Goal: Information Seeking & Learning: Learn about a topic

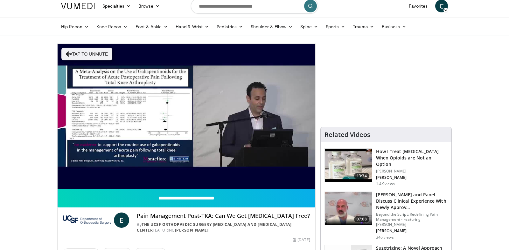
scroll to position [31, 0]
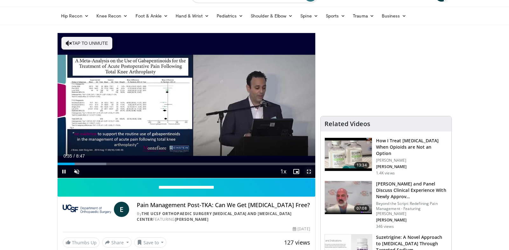
click at [308, 170] on span "Video Player" at bounding box center [308, 171] width 13 height 13
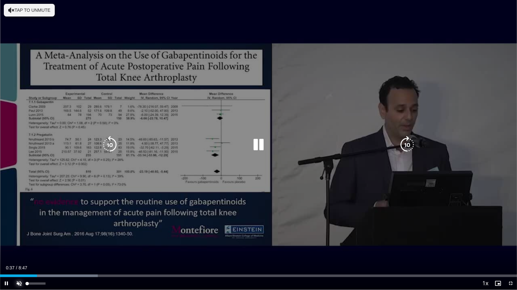
click at [18, 250] on span "Video Player" at bounding box center [19, 283] width 13 height 13
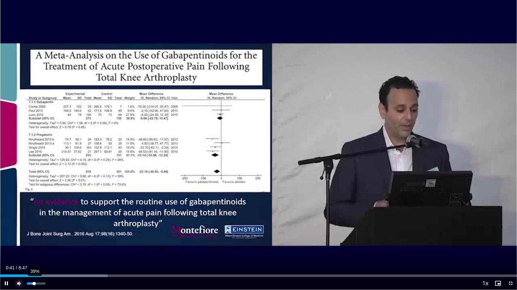
drag, startPoint x: 44, startPoint y: 283, endPoint x: 34, endPoint y: 286, distance: 10.1
click at [34, 250] on div "Volume Level" at bounding box center [30, 284] width 7 height 2
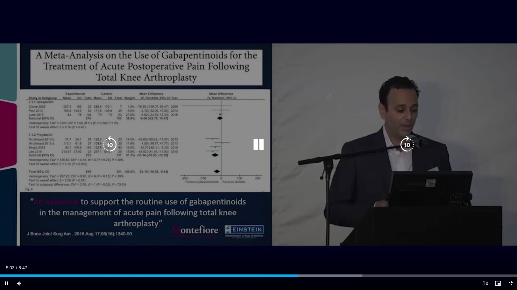
click at [252, 141] on icon "Video Player" at bounding box center [258, 145] width 18 height 18
click at [262, 148] on icon "Video Player" at bounding box center [258, 145] width 18 height 18
click at [249, 162] on div "10 seconds Tap to unmute" at bounding box center [258, 145] width 517 height 290
click at [259, 144] on icon "Video Player" at bounding box center [258, 145] width 18 height 18
click at [323, 233] on div "10 seconds Tap to unmute" at bounding box center [258, 145] width 517 height 290
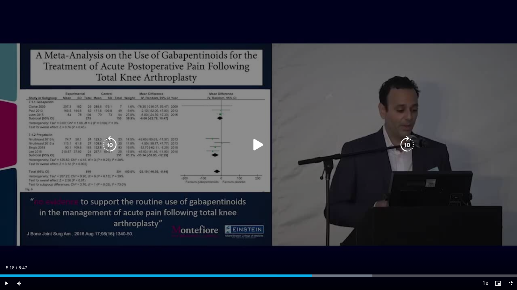
click at [326, 234] on div "10 seconds Tap to unmute" at bounding box center [258, 145] width 517 height 290
click at [142, 233] on div "10 seconds Tap to unmute" at bounding box center [258, 145] width 517 height 290
click at [258, 145] on icon "Video Player" at bounding box center [258, 145] width 18 height 18
click at [370, 225] on div "10 seconds Tap to unmute" at bounding box center [258, 145] width 517 height 290
click at [259, 147] on icon "Video Player" at bounding box center [258, 145] width 18 height 18
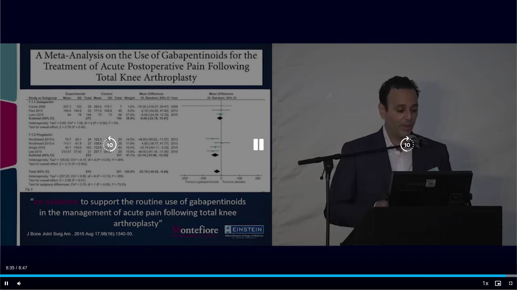
click at [220, 208] on div "10 seconds Tap to unmute" at bounding box center [258, 145] width 517 height 290
click at [260, 146] on icon "Video Player" at bounding box center [258, 145] width 18 height 18
click at [314, 209] on div "10 seconds Tap to unmute" at bounding box center [258, 145] width 517 height 290
click at [313, 209] on div "10 seconds Tap to unmute" at bounding box center [258, 145] width 517 height 290
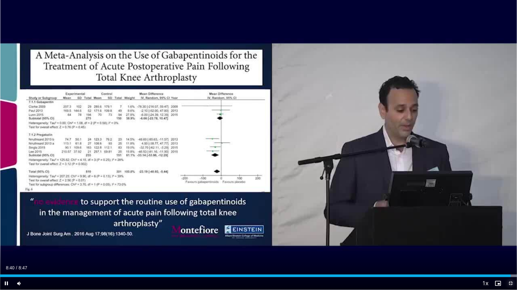
click at [509, 250] on span "Video Player" at bounding box center [510, 283] width 13 height 13
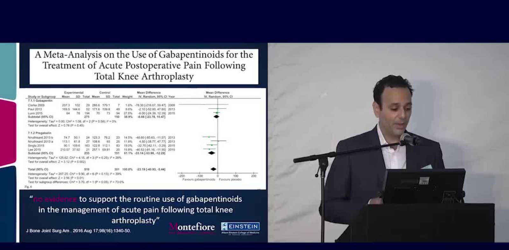
scroll to position [95, 0]
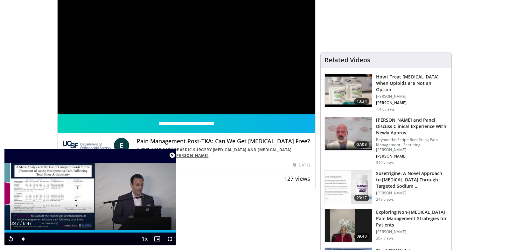
click at [170, 155] on span "Video Player" at bounding box center [172, 155] width 13 height 13
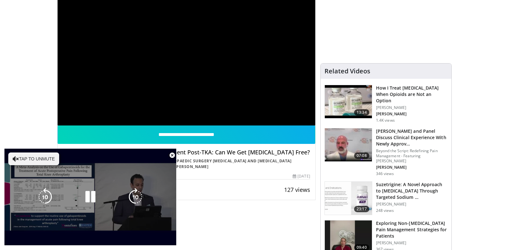
scroll to position [95, 0]
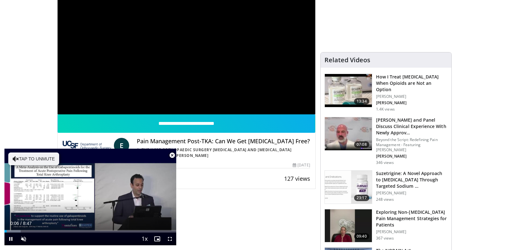
click at [170, 156] on span "Video Player" at bounding box center [172, 155] width 13 height 13
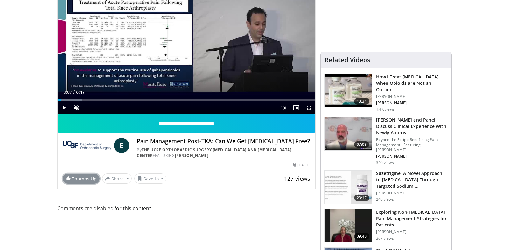
click at [73, 176] on link "Thumbs Up" at bounding box center [81, 179] width 37 height 10
click at [346, 129] on img at bounding box center [348, 133] width 47 height 33
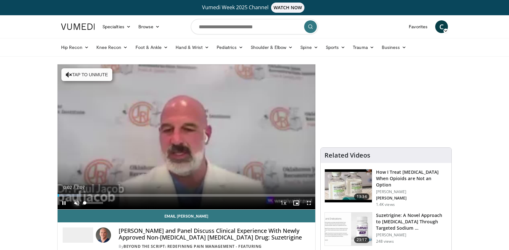
click at [80, 203] on span "Video Player" at bounding box center [76, 203] width 13 height 13
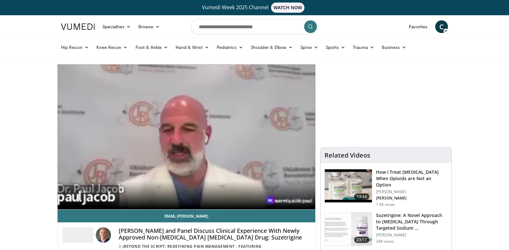
scroll to position [31, 0]
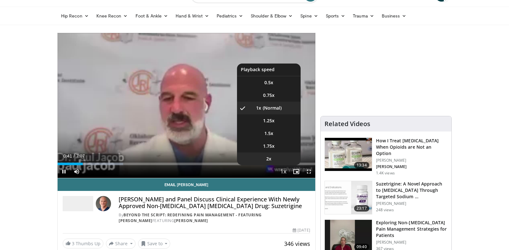
click at [276, 160] on li "2x" at bounding box center [269, 159] width 64 height 13
click at [272, 112] on li "1x" at bounding box center [269, 108] width 64 height 13
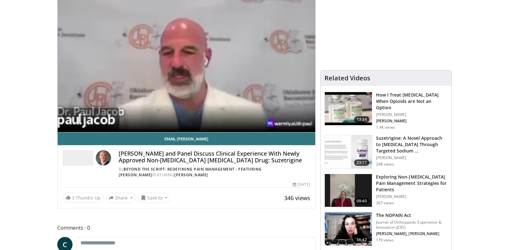
scroll to position [64, 0]
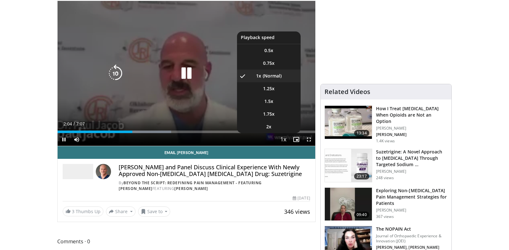
click at [285, 139] on span "Video Player" at bounding box center [283, 140] width 9 height 13
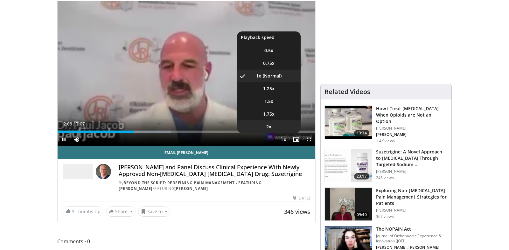
click at [271, 126] on span "2x" at bounding box center [268, 127] width 5 height 6
click at [276, 74] on li "1x" at bounding box center [269, 76] width 64 height 13
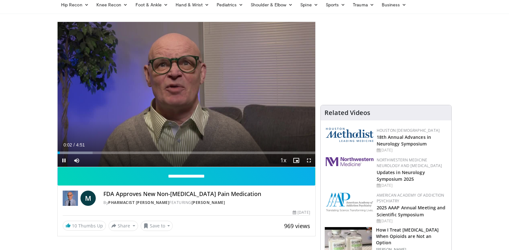
scroll to position [31, 0]
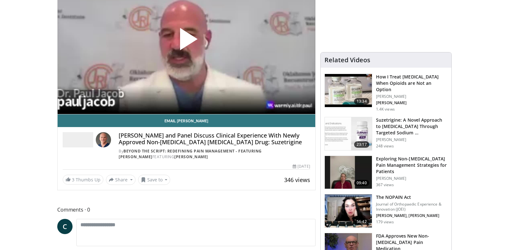
scroll to position [101, 0]
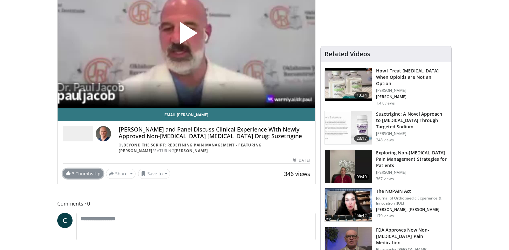
click at [69, 175] on span at bounding box center [68, 173] width 5 height 5
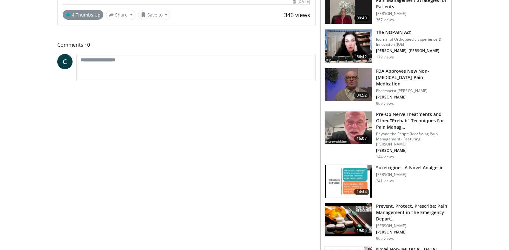
scroll to position [292, 0]
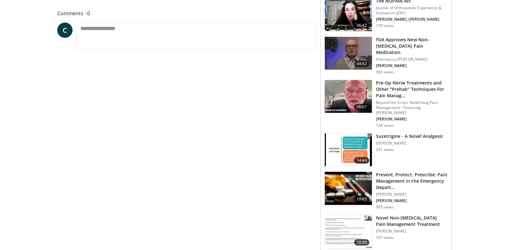
click at [350, 87] on img at bounding box center [348, 96] width 47 height 33
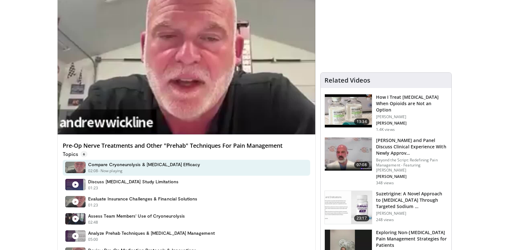
scroll to position [95, 0]
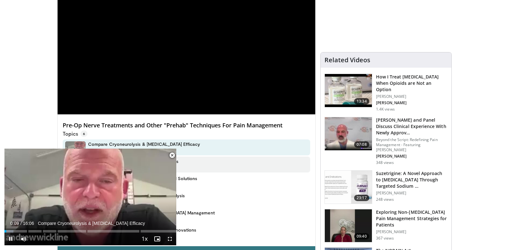
click at [171, 157] on span "Video Player" at bounding box center [172, 155] width 13 height 13
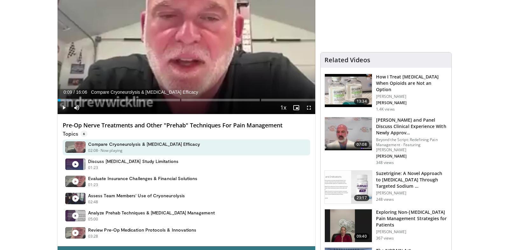
click at [66, 110] on span "Video Player" at bounding box center [64, 107] width 13 height 13
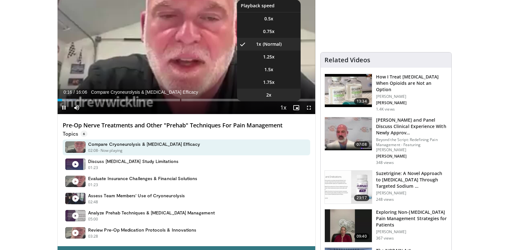
click at [272, 96] on li "2x" at bounding box center [269, 95] width 64 height 13
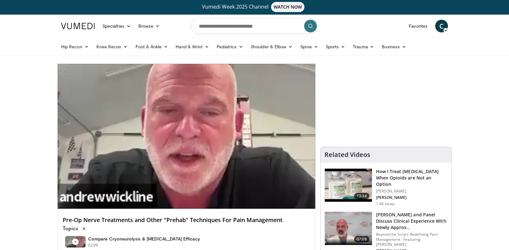
scroll to position [0, 0]
